Goal: Transaction & Acquisition: Purchase product/service

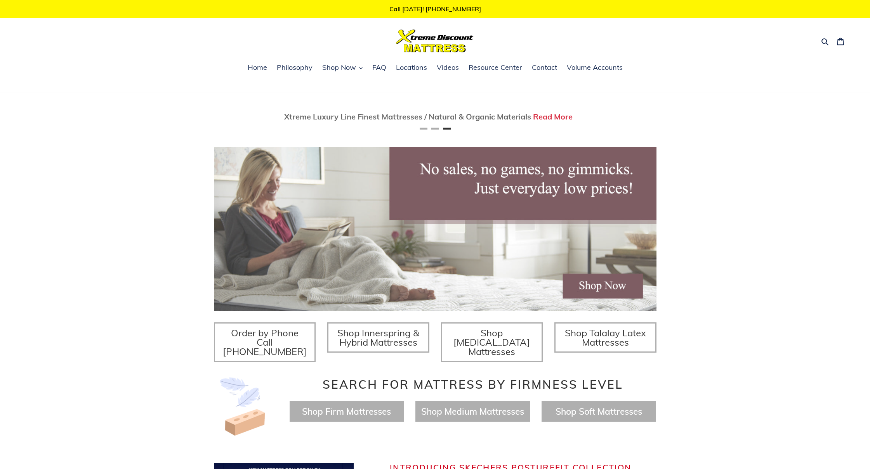
scroll to position [0, 890]
click at [353, 67] on span "Shop Now" at bounding box center [339, 67] width 34 height 9
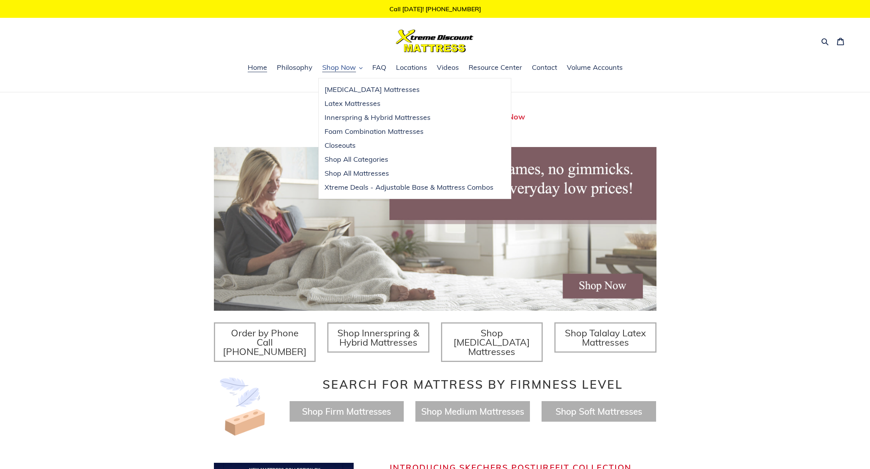
scroll to position [0, 0]
click at [359, 91] on span "[MEDICAL_DATA] Mattresses" at bounding box center [371, 89] width 95 height 9
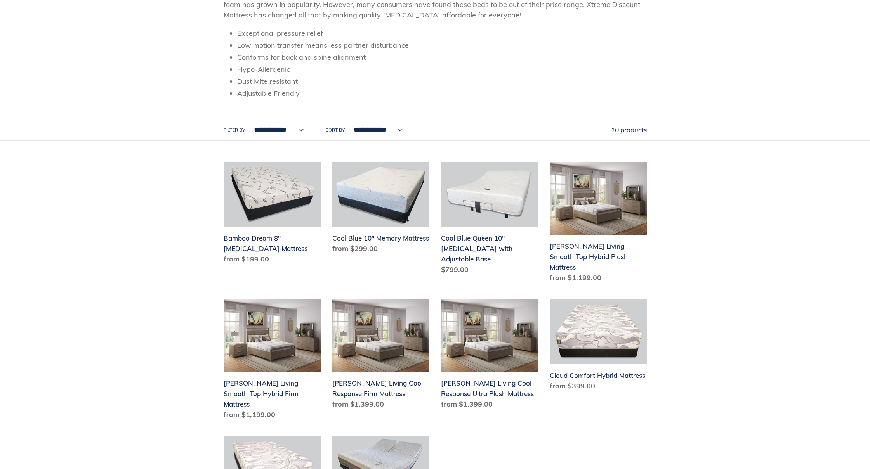
scroll to position [294, 0]
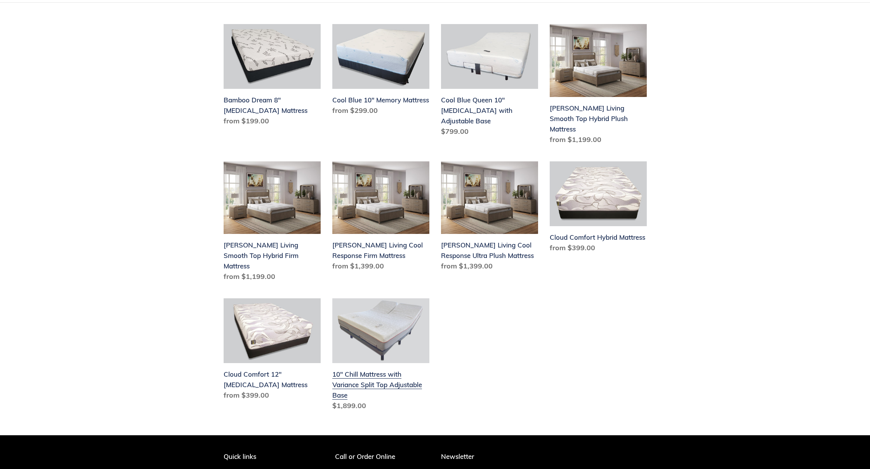
click at [363, 304] on link "10" Chill Mattress with Variance Split Top Adjustable Base" at bounding box center [380, 356] width 97 height 116
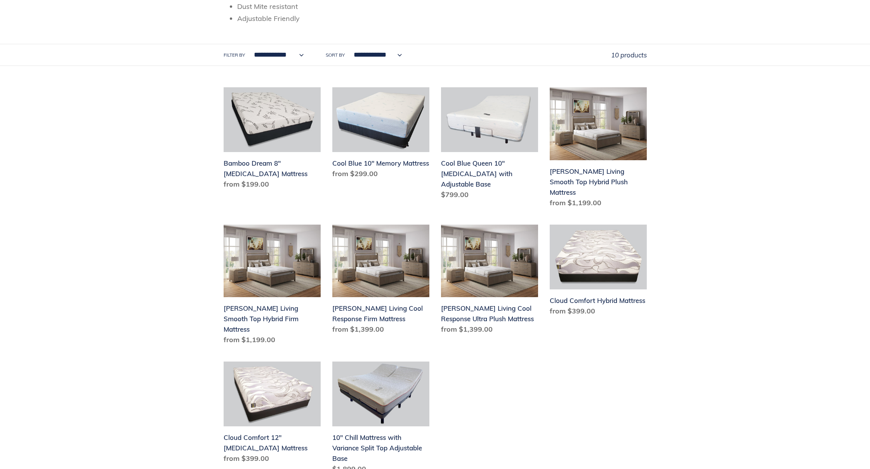
scroll to position [40, 0]
